Goal: Transaction & Acquisition: Subscribe to service/newsletter

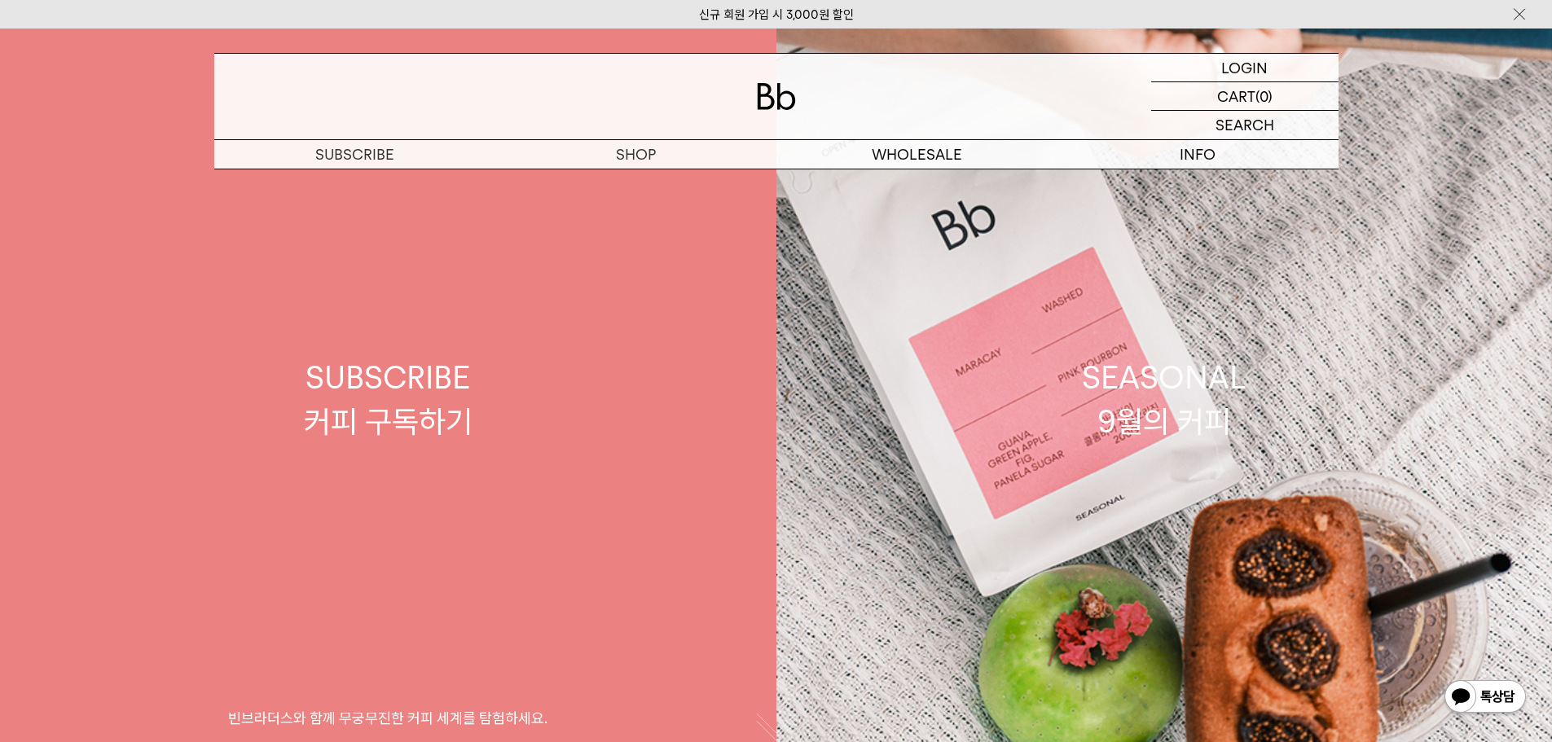
click at [638, 182] on link "SUBSCRIBE 커피 구독하기 빈브라더스와 함께 무궁무진한 커피 세계를 탐험하세요." at bounding box center [388, 400] width 777 height 742
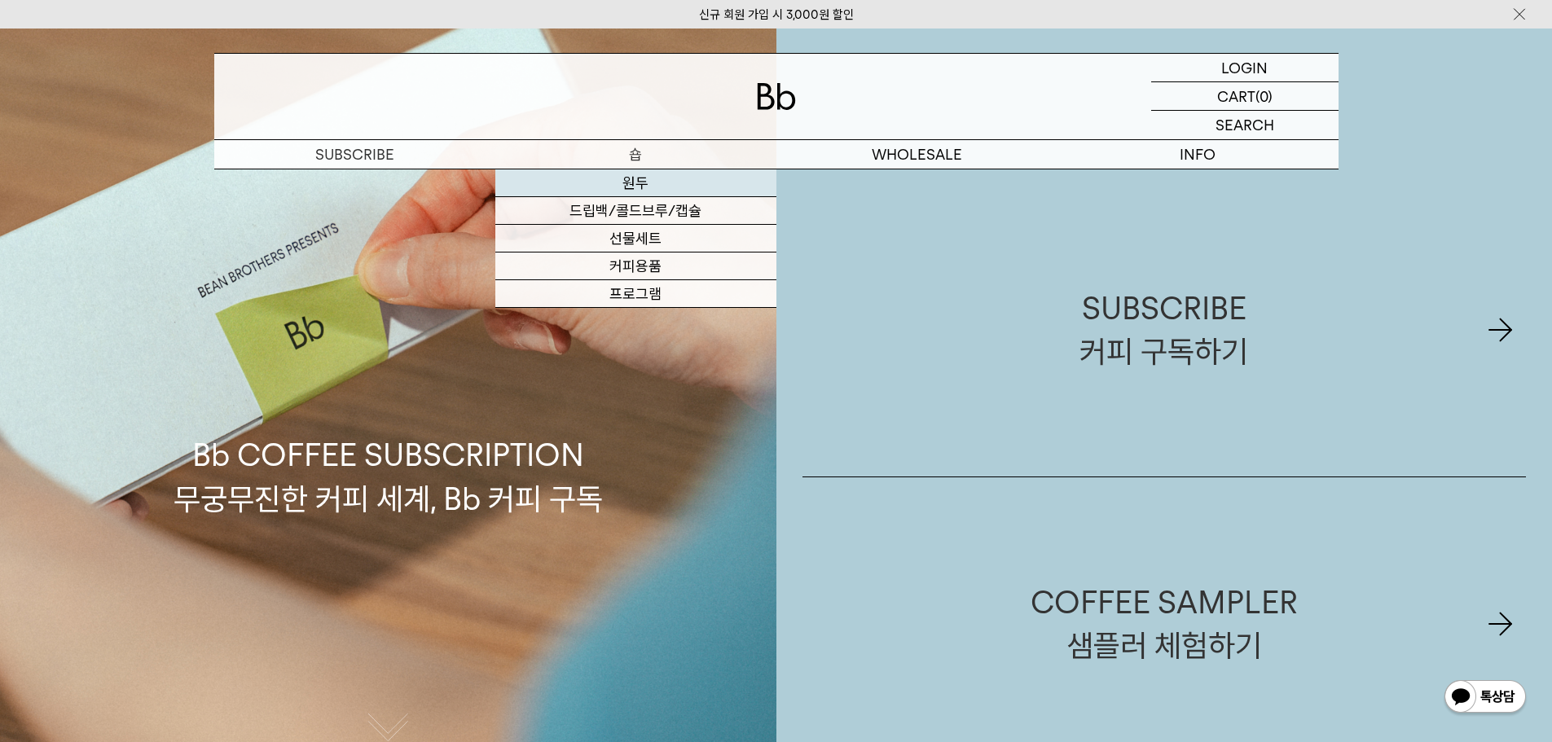
click at [635, 188] on link "원두" at bounding box center [635, 183] width 281 height 28
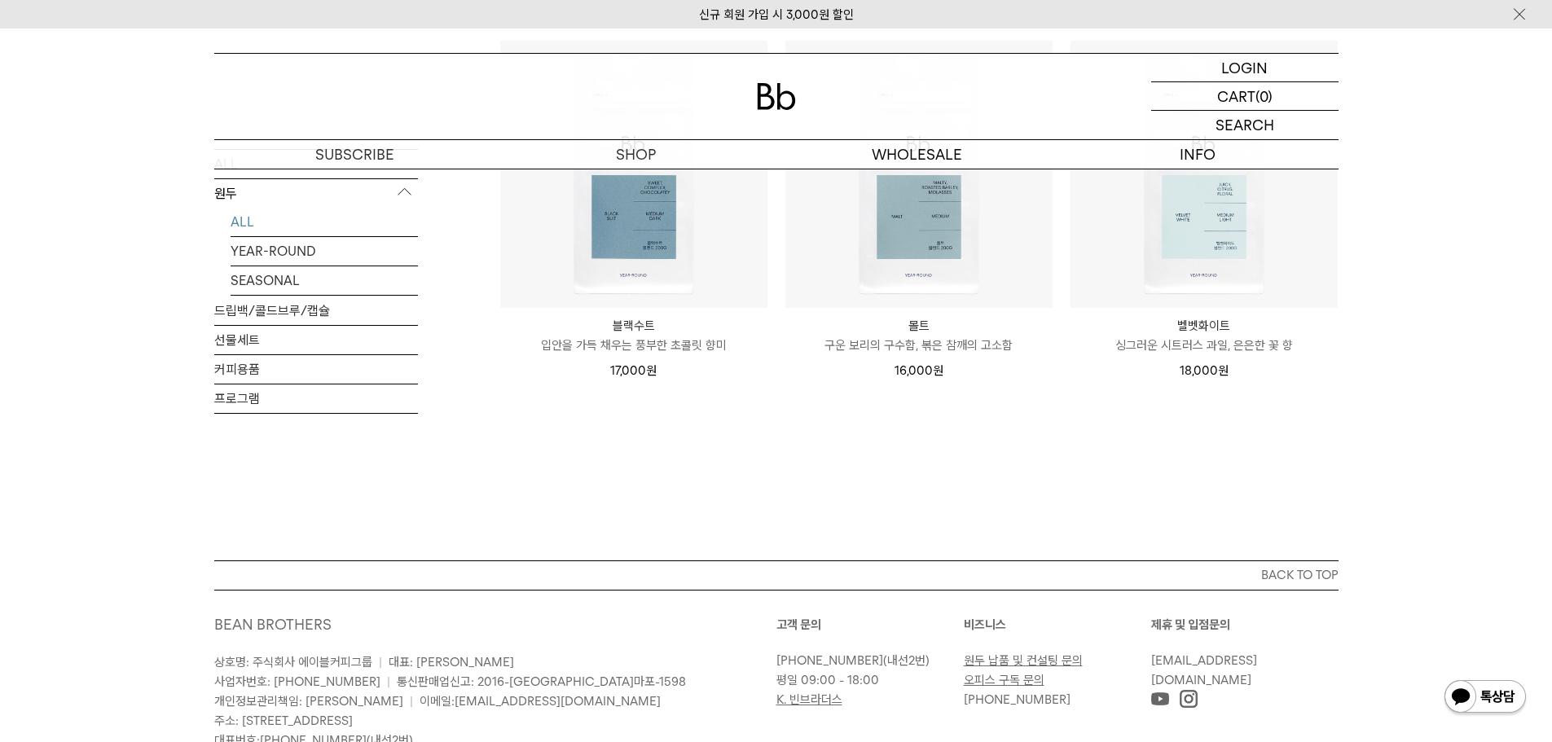
scroll to position [1385, 0]
